Goal: Task Accomplishment & Management: Use online tool/utility

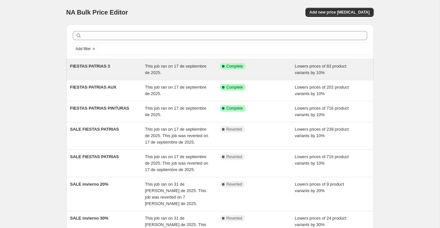
click at [266, 69] on div "Success Complete Complete" at bounding box center [257, 69] width 75 height 13
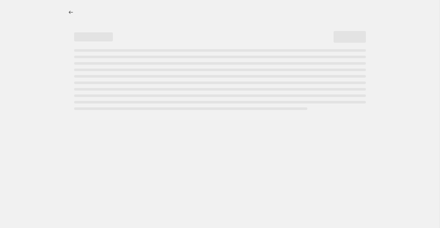
select select "percentage"
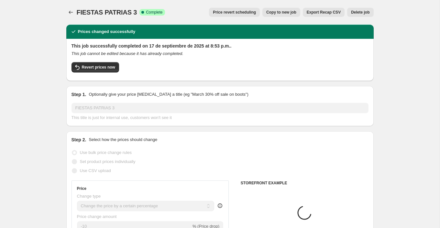
select select "collection"
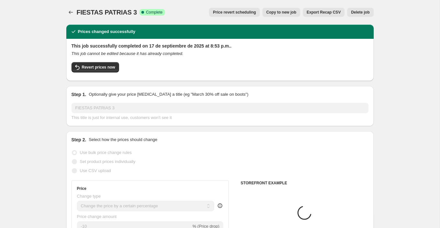
select select "collection"
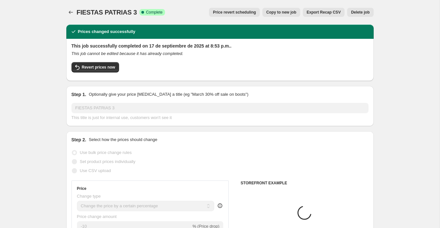
select select "collection"
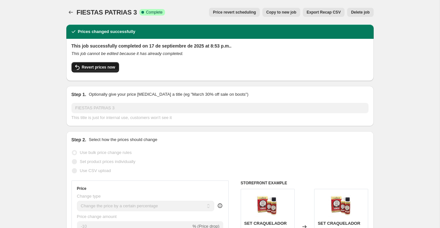
click at [109, 67] on span "Revert prices now" at bounding box center [98, 67] width 33 height 5
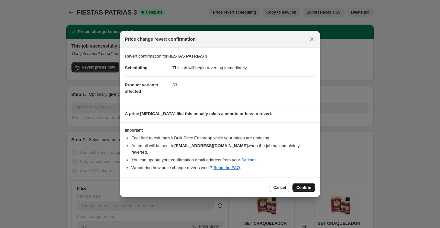
click at [310, 185] on span "Confirm" at bounding box center [304, 187] width 15 height 5
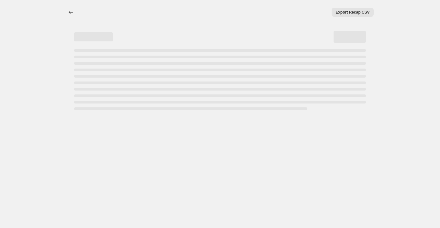
select select "percentage"
select select "collection"
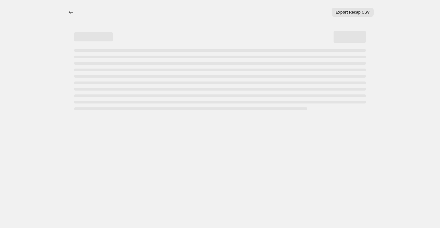
select select "collection"
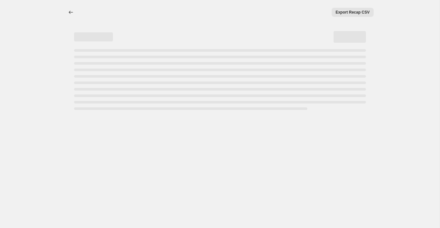
select select "collection"
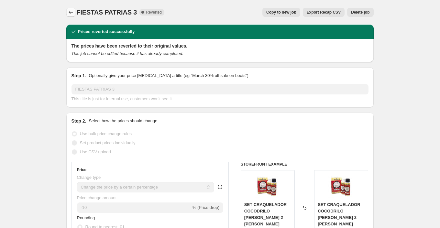
click at [69, 13] on icon "Price change jobs" at bounding box center [71, 12] width 6 height 6
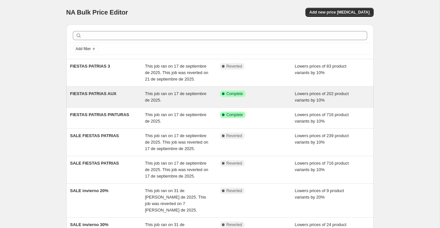
click at [123, 98] on div "FIESTAS PATRIAS AUX" at bounding box center [107, 97] width 75 height 13
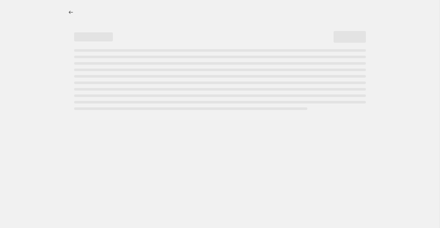
select select "percentage"
select select "collection"
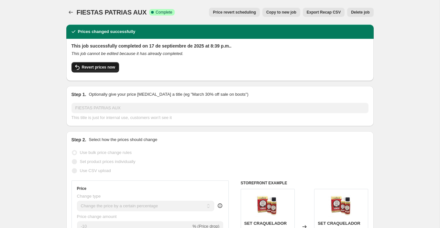
click at [111, 67] on span "Revert prices now" at bounding box center [98, 67] width 33 height 5
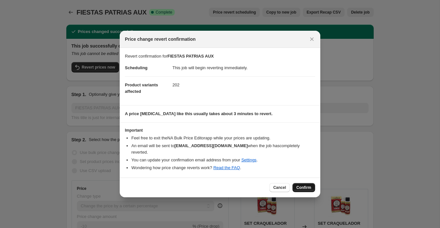
click at [306, 185] on span "Confirm" at bounding box center [304, 187] width 15 height 5
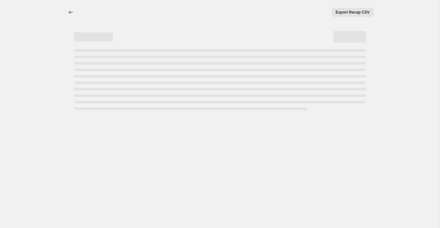
select select "percentage"
select select "collection"
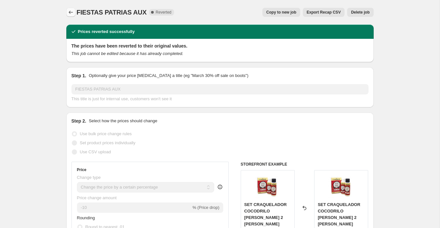
click at [72, 13] on icon "Price change jobs" at bounding box center [71, 12] width 6 height 6
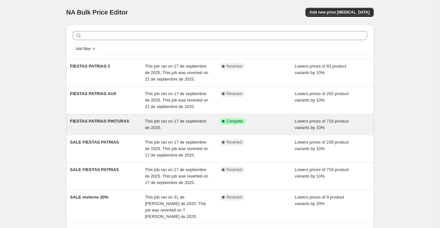
click at [276, 123] on div "Success Complete Complete" at bounding box center [252, 121] width 65 height 6
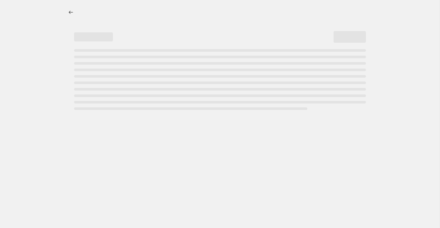
select select "percentage"
select select "collection"
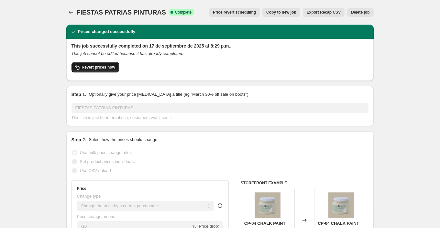
click at [106, 70] on span "Revert prices now" at bounding box center [98, 67] width 33 height 5
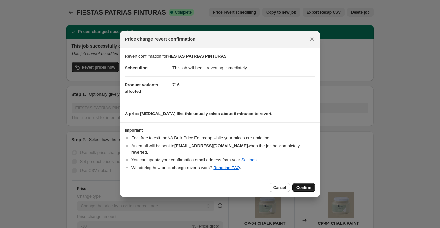
click at [306, 185] on span "Confirm" at bounding box center [304, 187] width 15 height 5
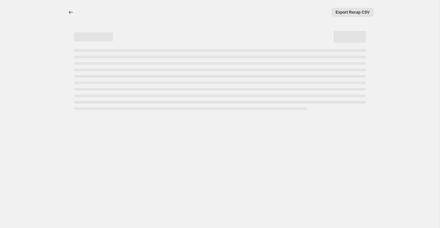
select select "percentage"
select select "collection"
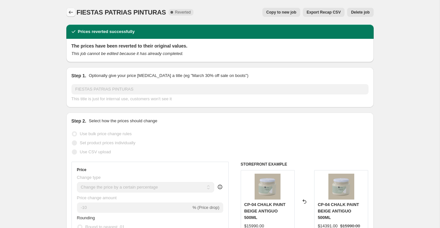
click at [71, 14] on icon "Price change jobs" at bounding box center [71, 12] width 6 height 6
